Goal: Task Accomplishment & Management: Use online tool/utility

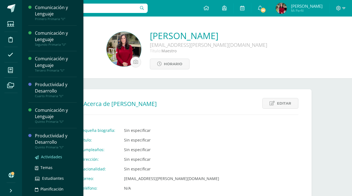
click at [47, 156] on span "Actividades" at bounding box center [51, 156] width 21 height 5
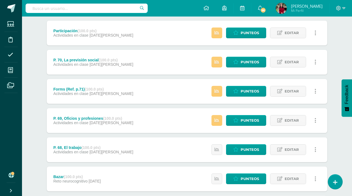
scroll to position [71, 0]
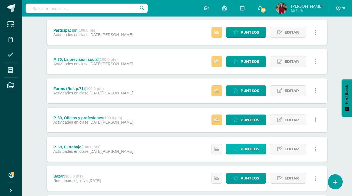
click at [242, 147] on span "Punteos" at bounding box center [250, 149] width 18 height 10
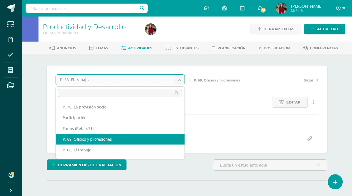
select select "/dashboard/teacher/grade-activity/216394/"
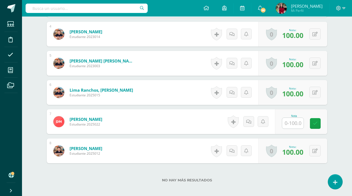
scroll to position [263, 0]
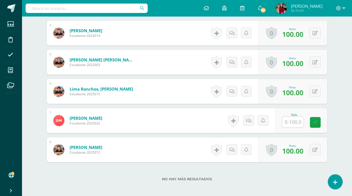
click at [289, 124] on input "text" at bounding box center [292, 122] width 21 height 11
type input "100"
click at [318, 118] on link at bounding box center [319, 122] width 11 height 11
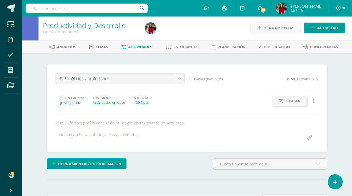
scroll to position [0, 0]
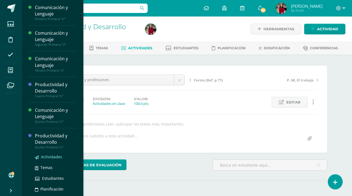
click at [49, 157] on span "Actividades" at bounding box center [51, 156] width 21 height 5
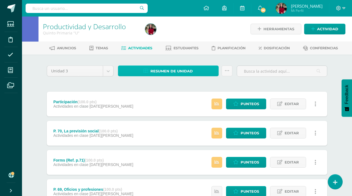
click at [164, 69] on span "Resumen de unidad" at bounding box center [171, 71] width 42 height 10
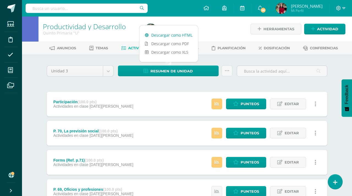
click at [171, 34] on link "Descargar como HTML" at bounding box center [168, 35] width 59 height 9
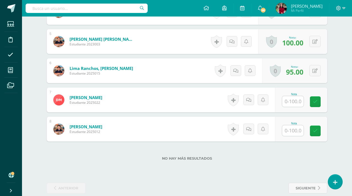
scroll to position [285, 0]
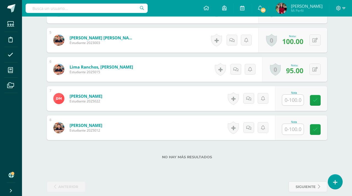
click at [287, 100] on input "text" at bounding box center [292, 100] width 21 height 11
type input "100"
click at [319, 98] on icon at bounding box center [319, 100] width 5 height 5
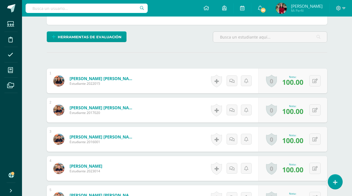
scroll to position [0, 0]
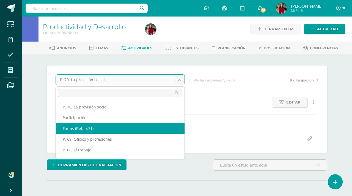
select select "/dashboard/teacher/grade-activity/217420/"
